Goal: Task Accomplishment & Management: Manage account settings

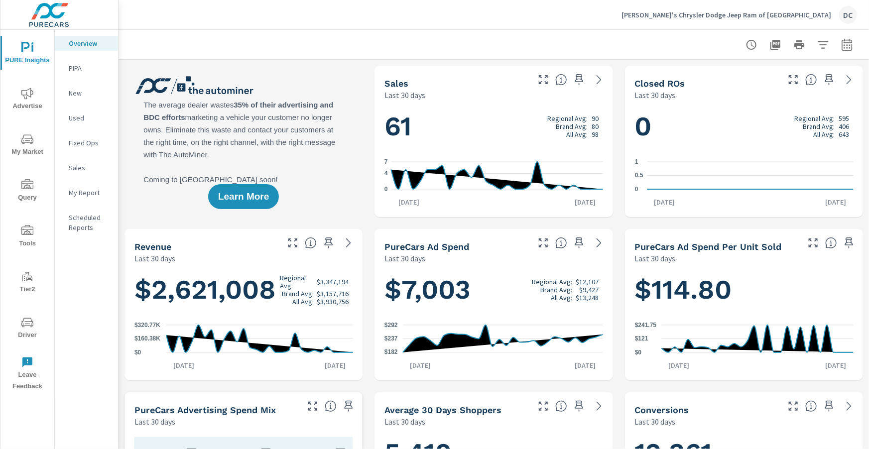
click at [31, 235] on icon "nav menu" at bounding box center [27, 231] width 12 height 12
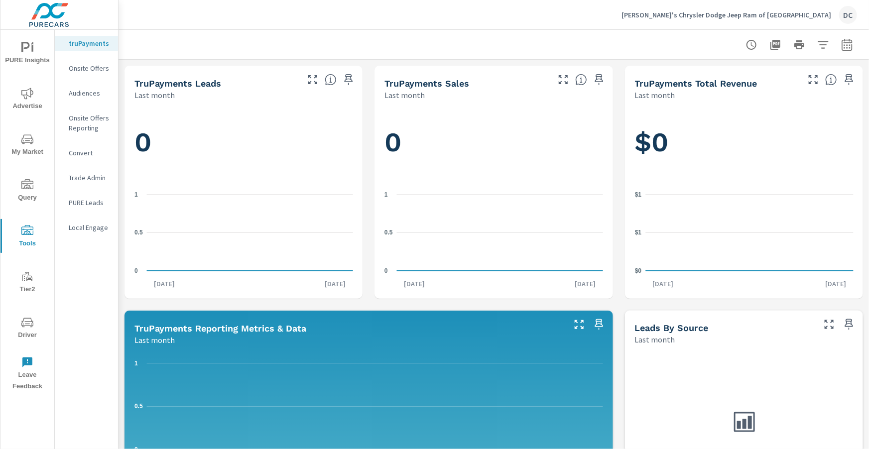
click at [93, 68] on p "Onsite Offers" at bounding box center [89, 68] width 41 height 10
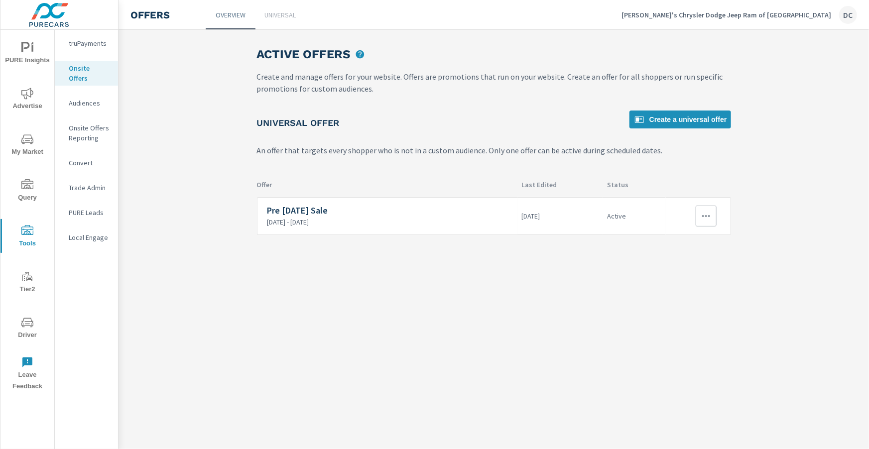
click at [708, 215] on icon "button" at bounding box center [706, 216] width 12 height 12
click at [678, 243] on div "Edit" at bounding box center [673, 239] width 14 height 12
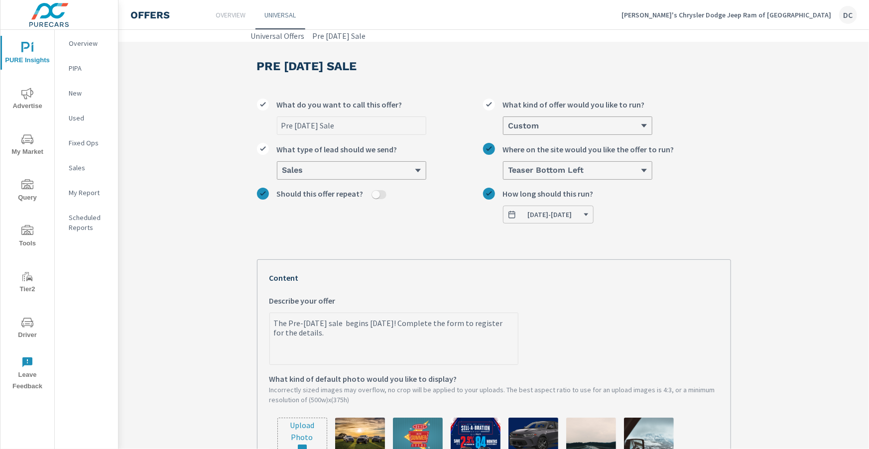
click at [589, 216] on span "[DATE] - [DATE]" at bounding box center [549, 214] width 82 height 9
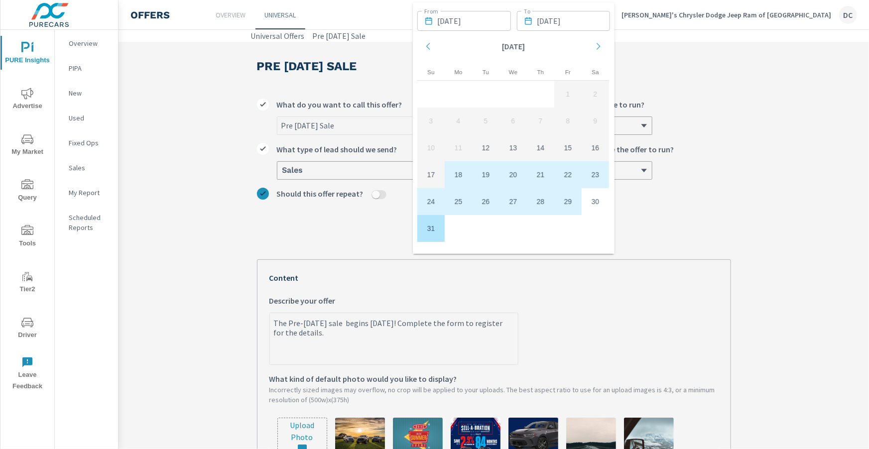
click at [712, 102] on label "Custom What kind of offer would you like to run?" at bounding box center [607, 117] width 248 height 36
click at [509, 122] on input "Custom What kind of offer would you like to run?" at bounding box center [508, 126] width 1 height 9
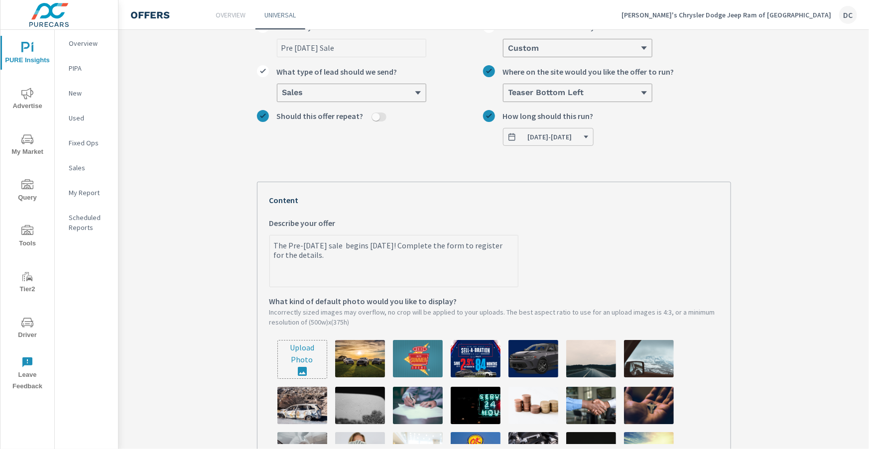
scroll to position [252, 0]
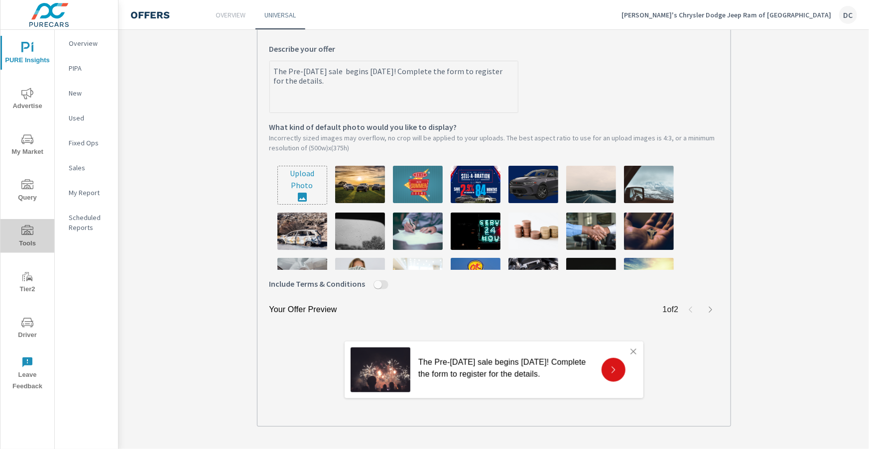
click at [31, 231] on icon "nav menu" at bounding box center [27, 231] width 12 height 12
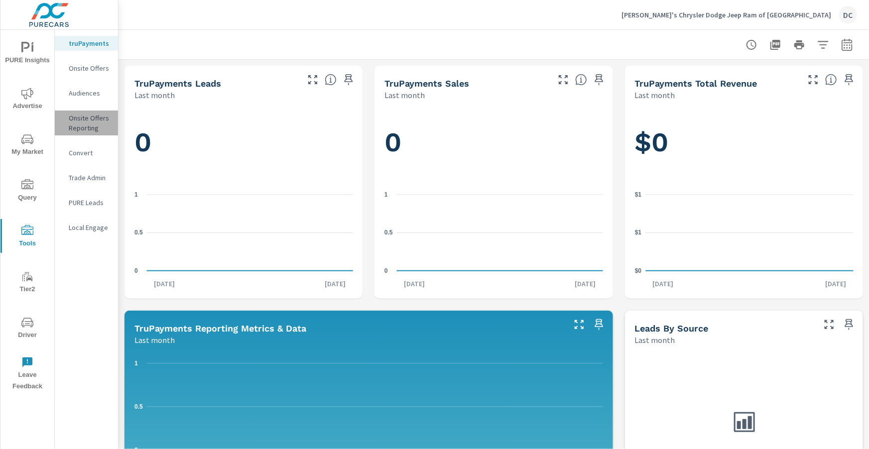
click at [98, 115] on p "Onsite Offers Reporting" at bounding box center [89, 123] width 41 height 20
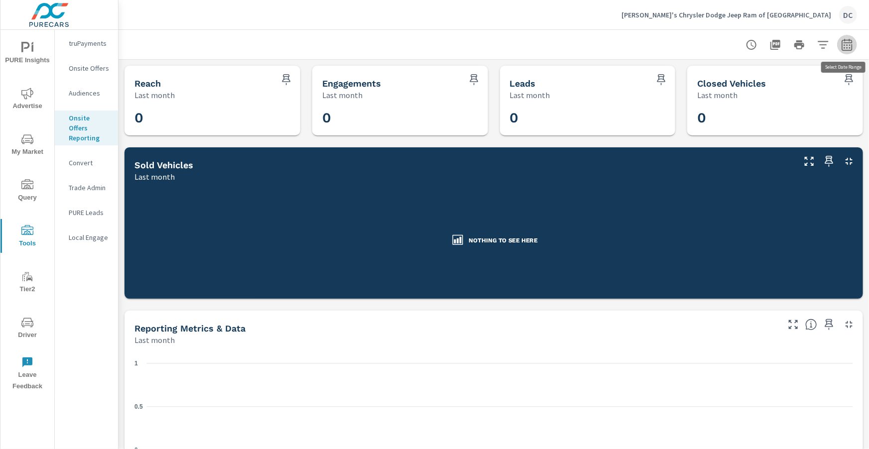
click at [853, 50] on icon "button" at bounding box center [847, 45] width 12 height 12
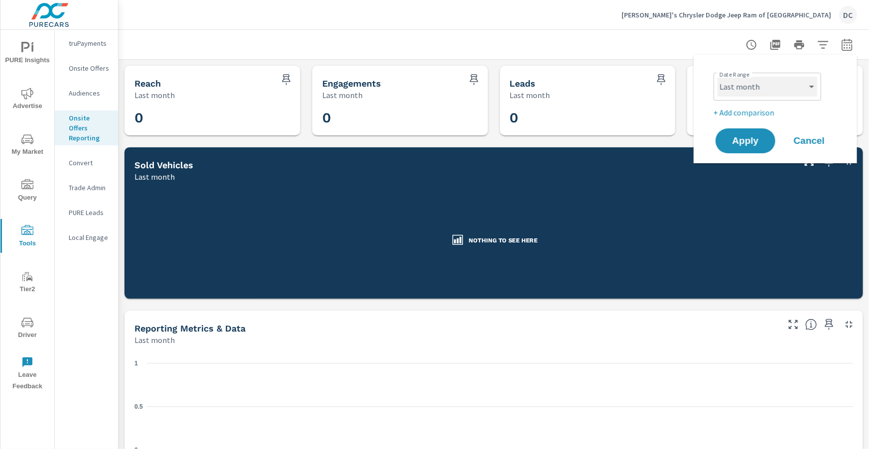
click at [798, 86] on select "Custom [DATE] Last week Last 7 days Last 14 days Last 30 days Last 45 days Last…" at bounding box center [768, 87] width 100 height 20
click at [718, 77] on select "Custom [DATE] Last week Last 7 days Last 14 days Last 30 days Last 45 days Last…" at bounding box center [768, 87] width 100 height 20
select select "Month to date"
click at [758, 133] on button "Apply" at bounding box center [746, 141] width 62 height 26
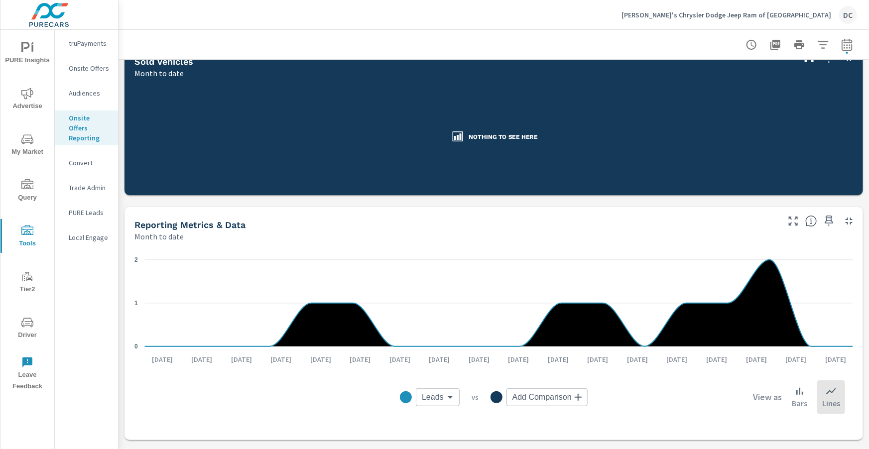
scroll to position [346, 0]
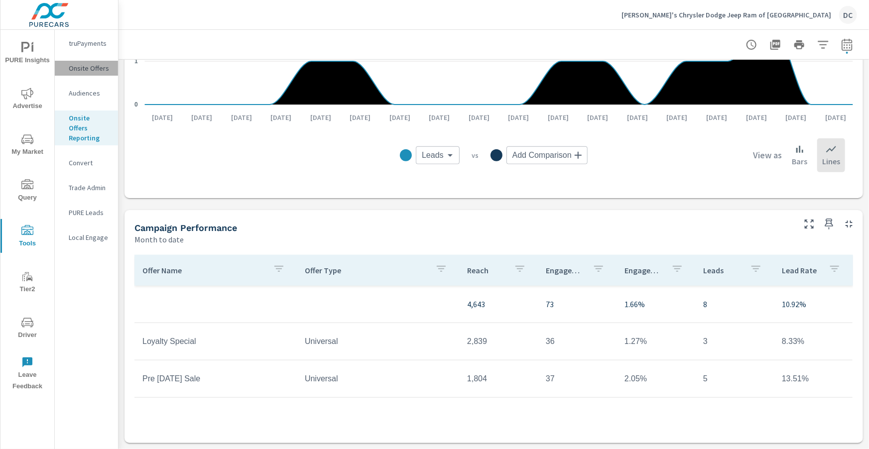
click at [91, 71] on p "Onsite Offers" at bounding box center [89, 68] width 41 height 10
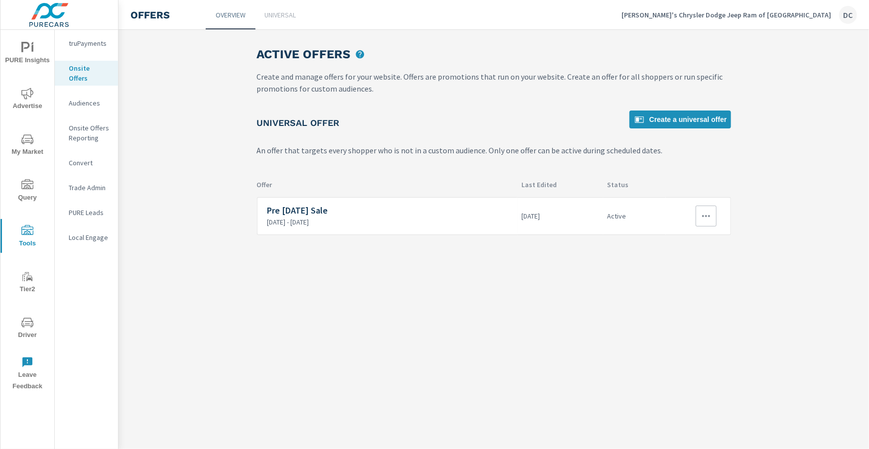
click at [709, 220] on icon "button" at bounding box center [706, 216] width 12 height 12
click at [691, 288] on div "Disable" at bounding box center [679, 287] width 26 height 12
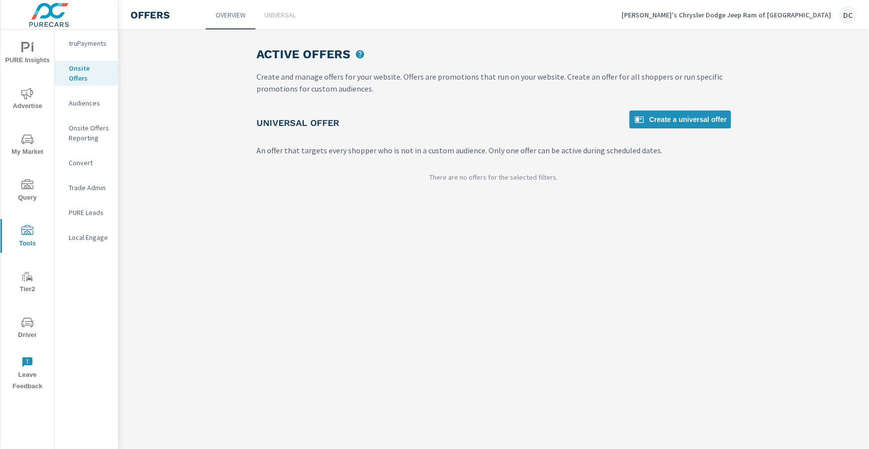
click at [288, 23] on link "Universal" at bounding box center [281, 14] width 50 height 29
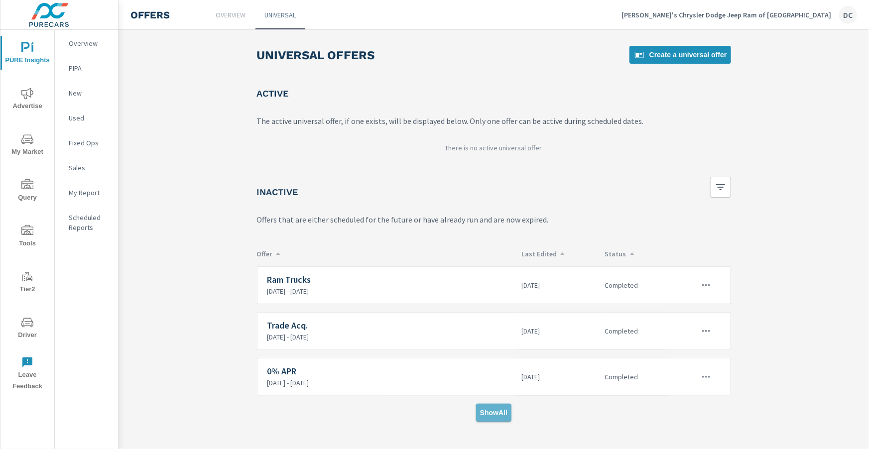
click at [490, 414] on span "Show All" at bounding box center [493, 412] width 27 height 9
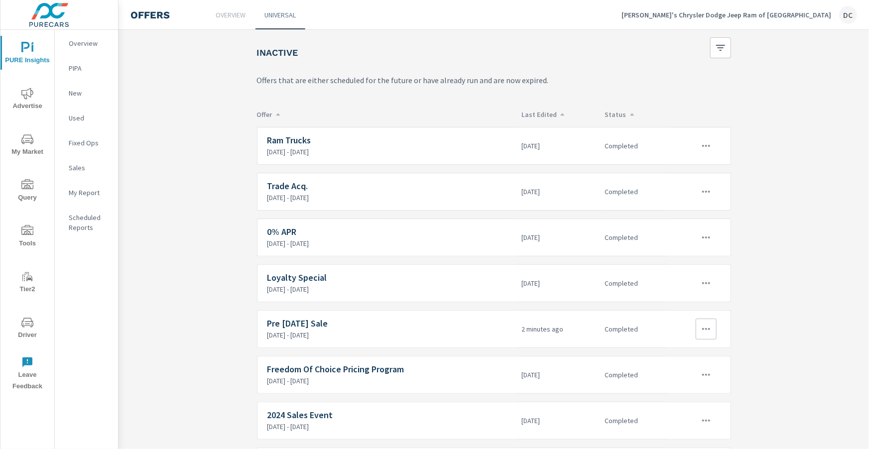
scroll to position [142, 0]
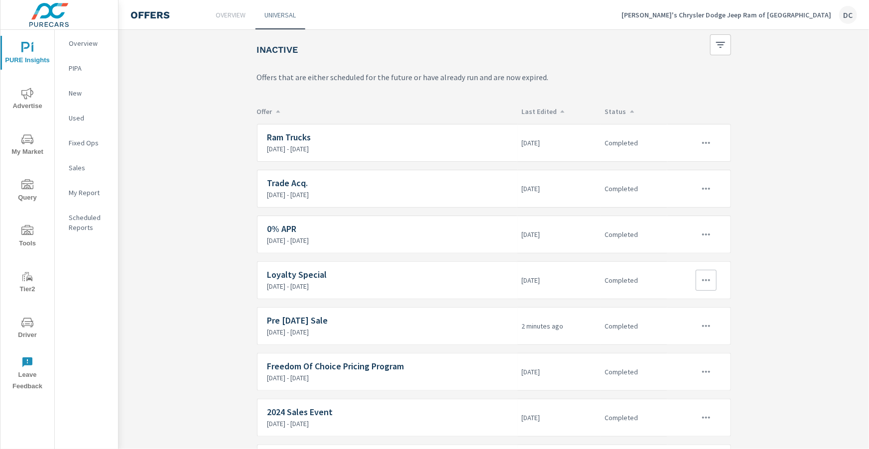
click at [710, 277] on icon "button" at bounding box center [706, 280] width 12 height 12
click at [692, 297] on link "Edit" at bounding box center [687, 301] width 55 height 24
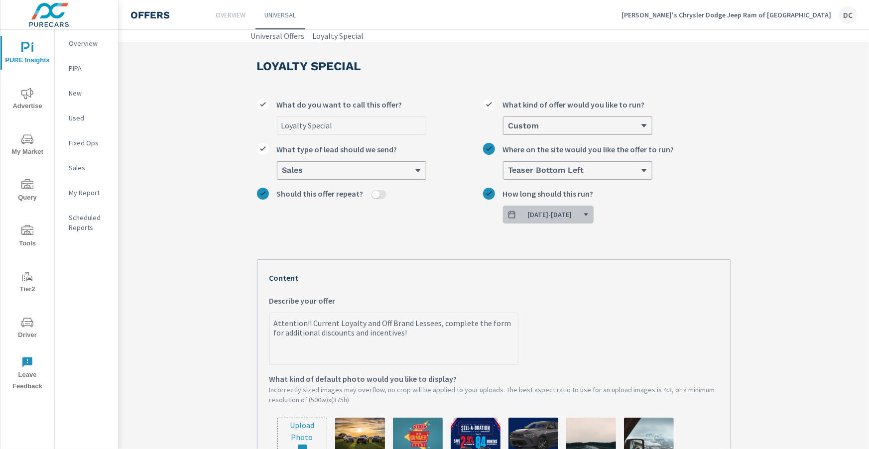
click at [594, 215] on button "[DATE] - [DATE]" at bounding box center [548, 215] width 91 height 18
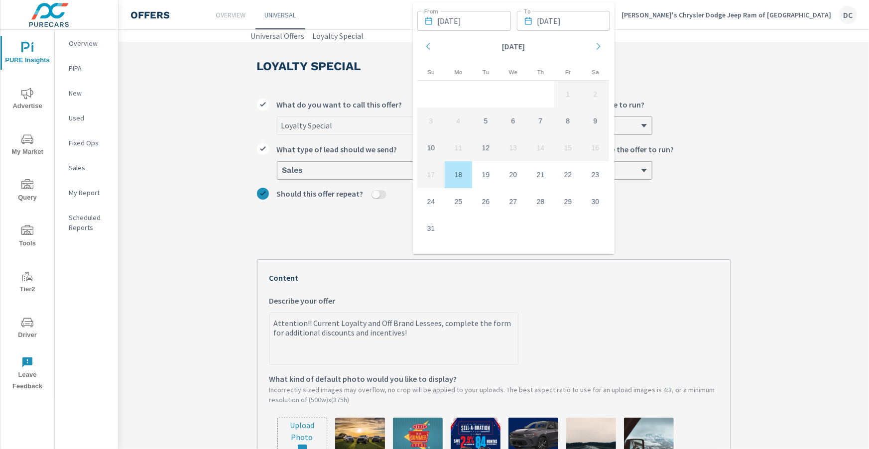
click at [457, 179] on td "18" at bounding box center [458, 174] width 27 height 27
type textarea "x"
type input "[DATE]"
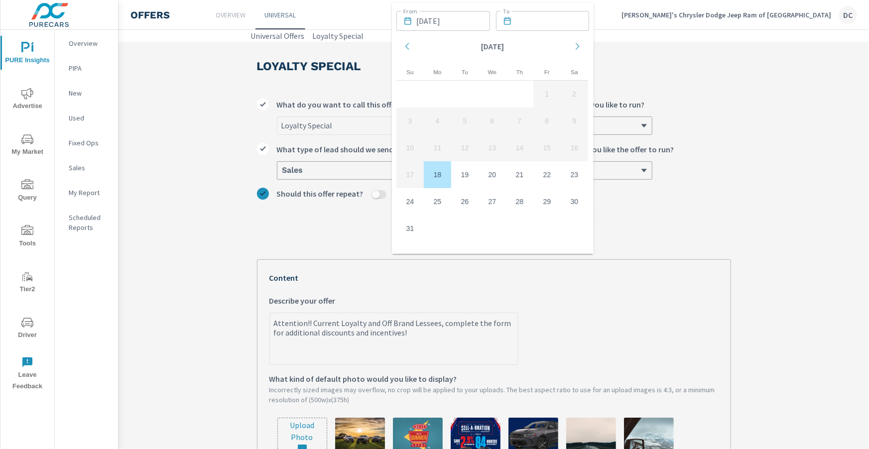
click at [669, 226] on div "Loyalty Special What do you want to call this offer? Custom What kind of offer …" at bounding box center [494, 385] width 474 height 588
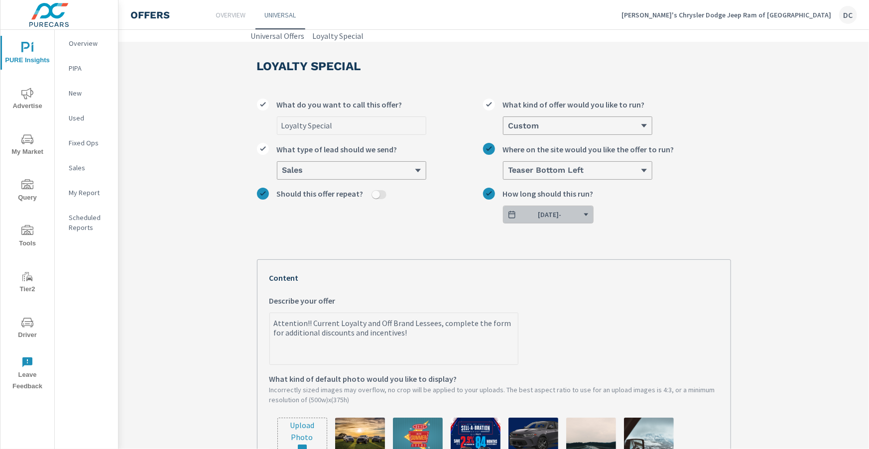
click at [593, 218] on button "[DATE] -" at bounding box center [548, 215] width 91 height 18
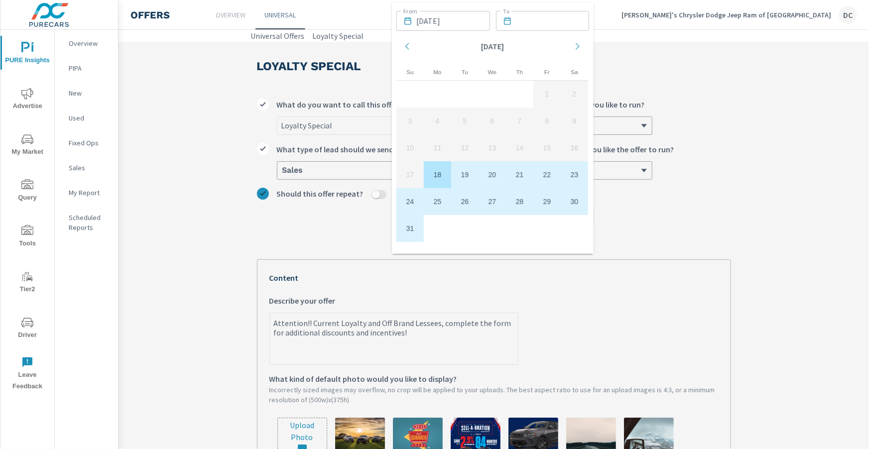
click at [414, 232] on td "31" at bounding box center [409, 228] width 27 height 27
type textarea "x"
type input "[DATE]"
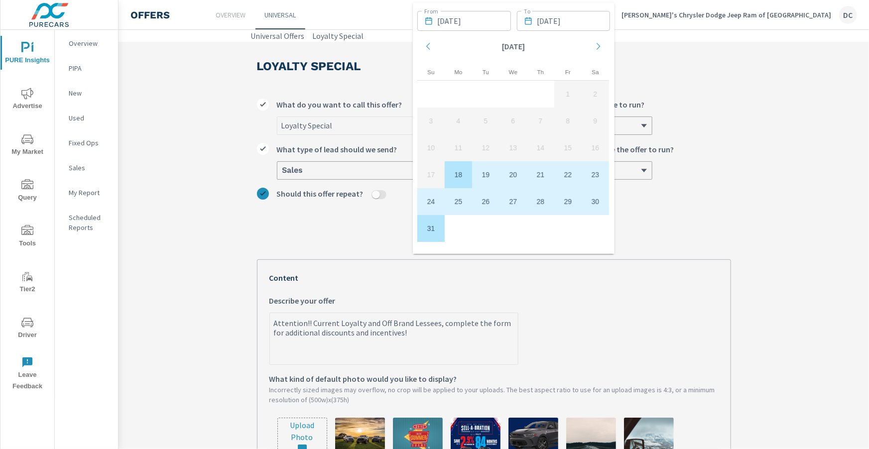
click at [670, 218] on label "[DATE] - [DATE] How long should this run?" at bounding box center [607, 206] width 248 height 36
click at [594, 218] on button "[DATE] - [DATE]" at bounding box center [548, 215] width 91 height 18
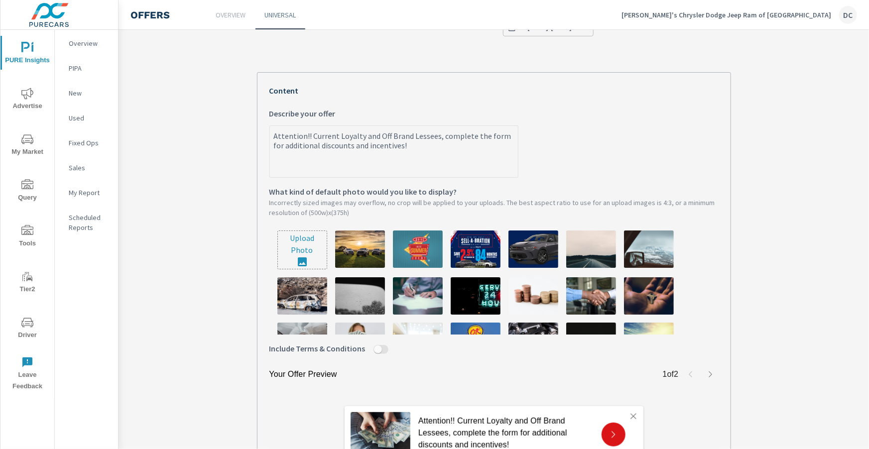
scroll to position [295, 0]
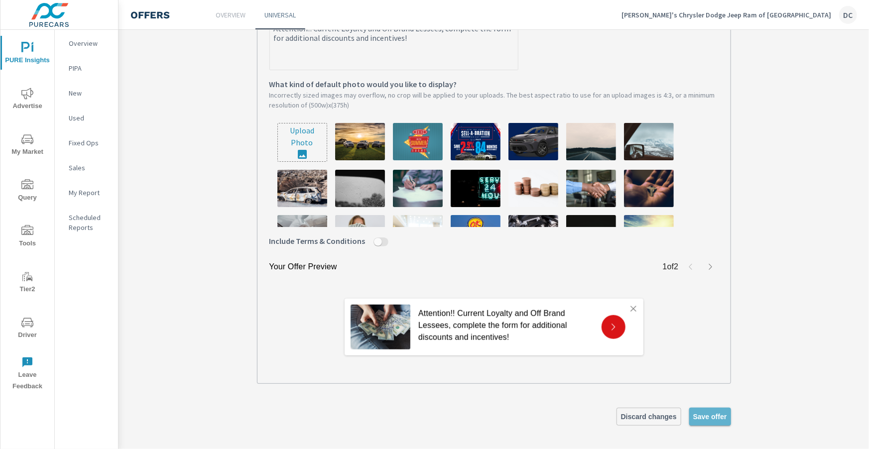
click at [716, 417] on span "Save offer" at bounding box center [710, 416] width 34 height 9
type textarea "x"
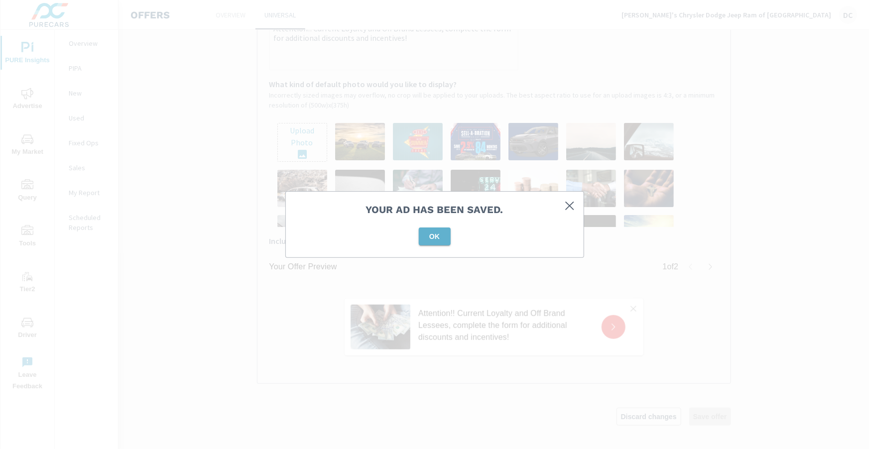
click at [436, 239] on span "OK" at bounding box center [435, 236] width 24 height 9
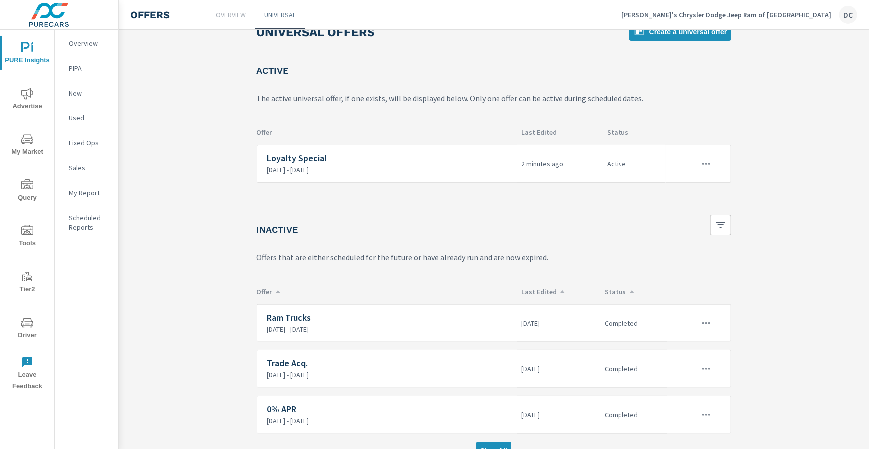
scroll to position [38, 0]
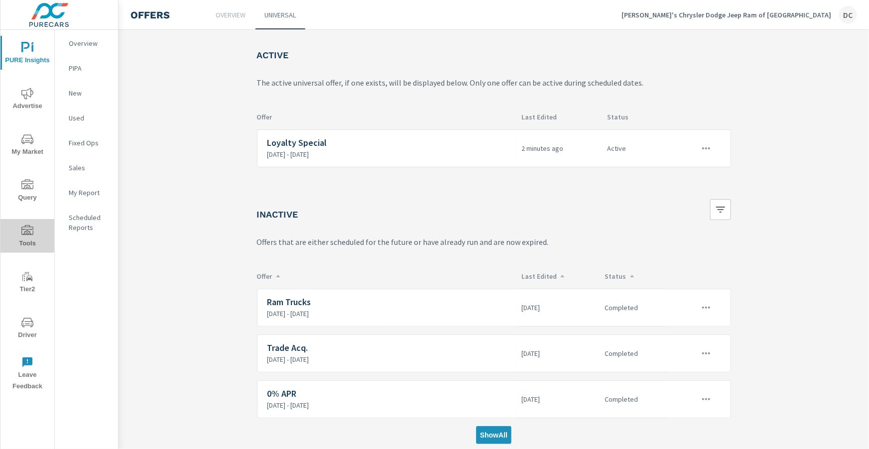
click at [27, 229] on icon "nav menu" at bounding box center [27, 231] width 12 height 12
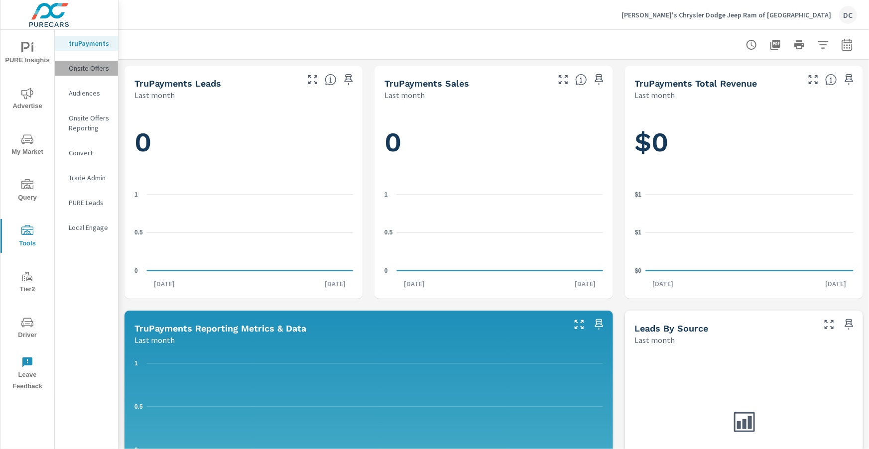
click at [82, 68] on p "Onsite Offers" at bounding box center [89, 68] width 41 height 10
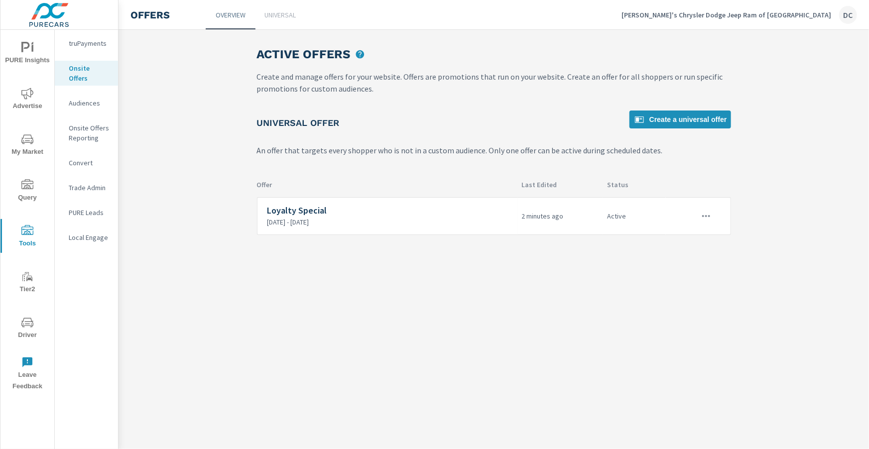
click at [75, 124] on p "Onsite Offers Reporting" at bounding box center [89, 133] width 41 height 20
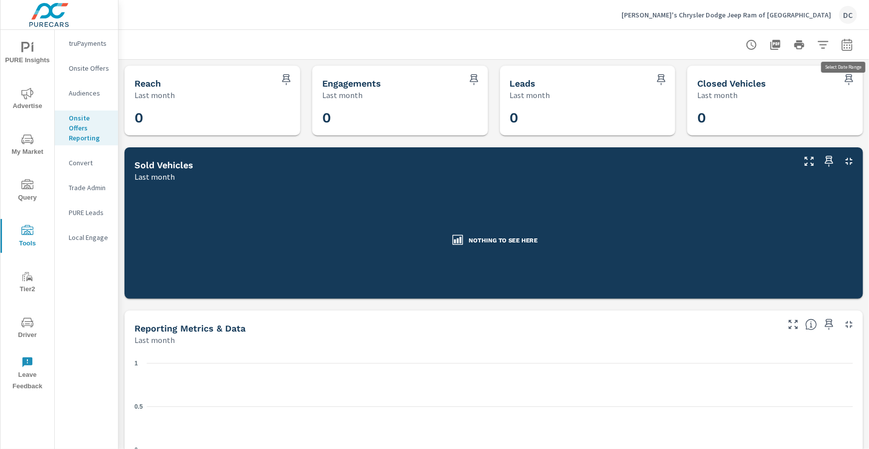
click at [853, 43] on icon "button" at bounding box center [847, 45] width 12 height 12
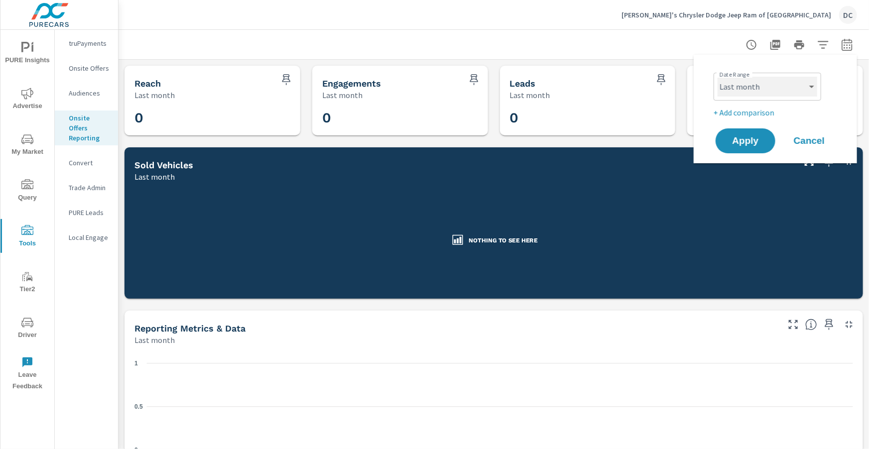
click at [816, 87] on select "Custom [DATE] Last week Last 7 days Last 14 days Last 30 days Last 45 days Last…" at bounding box center [768, 87] width 100 height 20
click at [718, 77] on select "Custom [DATE] Last week Last 7 days Last 14 days Last 30 days Last 45 days Last…" at bounding box center [768, 87] width 100 height 20
select select "Month to date"
click at [736, 144] on span "Apply" at bounding box center [745, 140] width 41 height 9
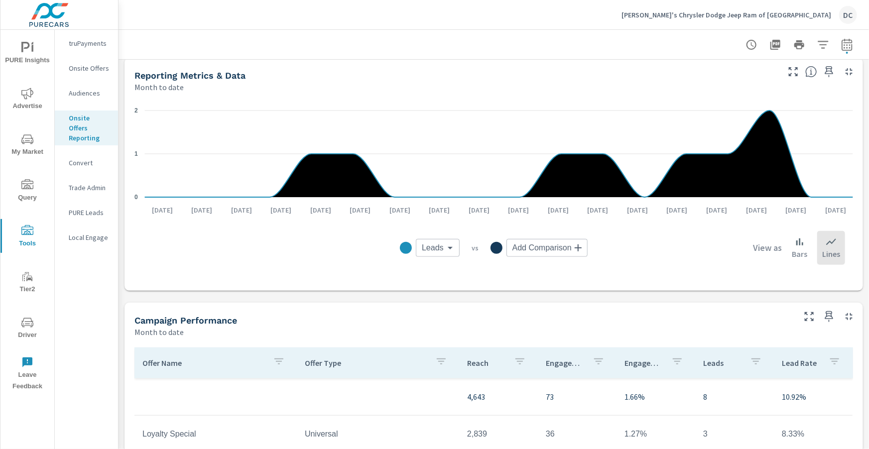
scroll to position [346, 0]
